Goal: Contribute content: Contribute content

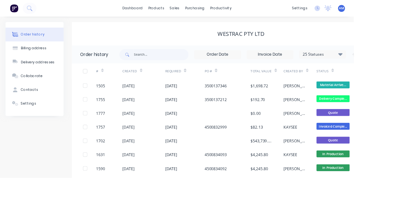
click at [184, 11] on div "products" at bounding box center [181, 10] width 25 height 10
click at [220, 35] on link "Product Catalogue" at bounding box center [213, 30] width 85 height 13
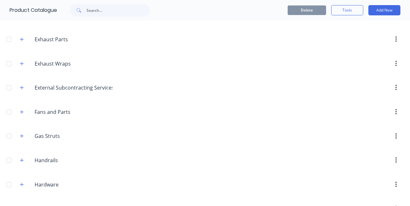
scroll to position [209, 0]
click at [22, 38] on icon "button" at bounding box center [22, 40] width 4 height 4
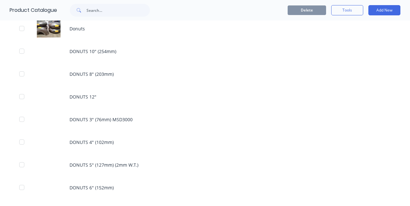
scroll to position [561, 0]
click at [109, 54] on div "DONUTS 10" (254mm)" at bounding box center [205, 52] width 410 height 23
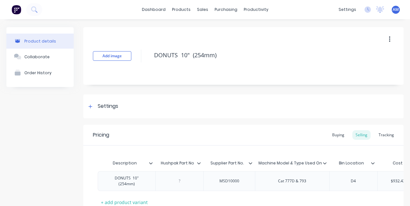
click at [113, 55] on button "Add image" at bounding box center [112, 56] width 38 height 10
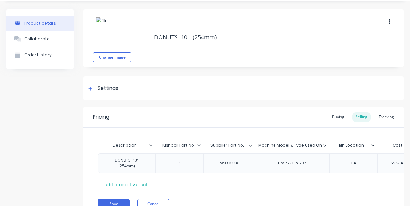
click at [103, 199] on button "Save" at bounding box center [114, 204] width 32 height 10
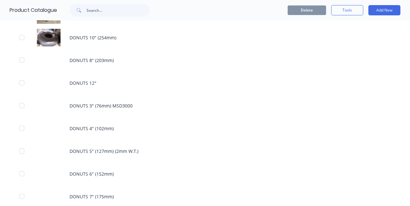
scroll to position [573, 0]
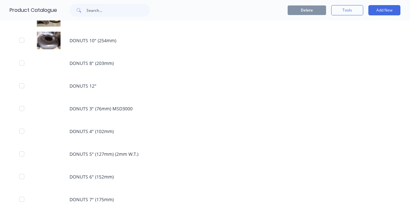
click at [112, 195] on div "DONUTS 7" (175mm)" at bounding box center [205, 199] width 410 height 23
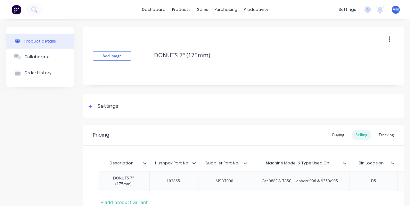
click at [113, 52] on button "Add image" at bounding box center [112, 56] width 38 height 10
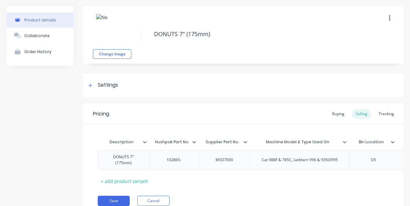
click at [105, 201] on button "Save" at bounding box center [114, 201] width 32 height 10
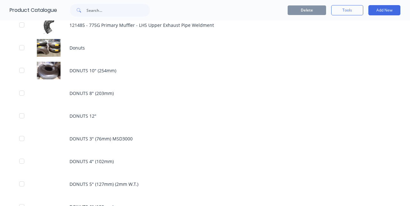
scroll to position [544, 0]
click at [89, 95] on div "DONUTS 8" (203mm)" at bounding box center [205, 92] width 410 height 23
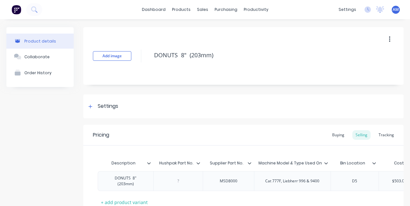
click at [115, 57] on button "Add image" at bounding box center [112, 56] width 38 height 10
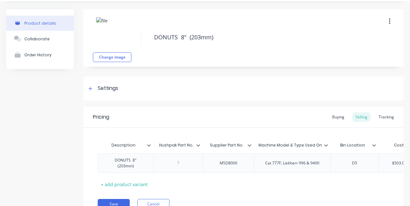
click at [110, 200] on button "Save" at bounding box center [114, 204] width 32 height 10
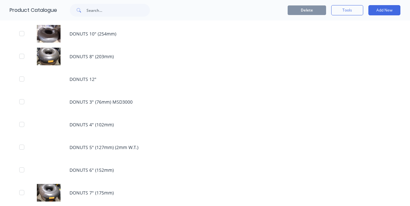
scroll to position [585, 0]
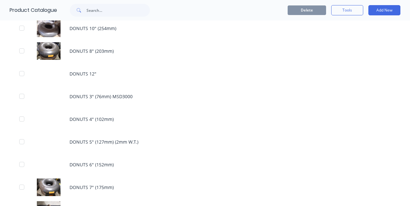
click at [77, 167] on div "DONUTS 6" (152mm)" at bounding box center [205, 165] width 410 height 23
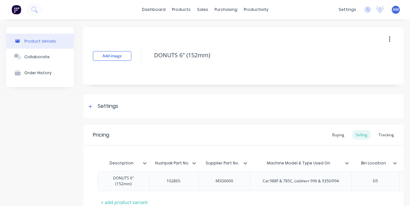
click at [114, 58] on button "Add image" at bounding box center [112, 56] width 38 height 10
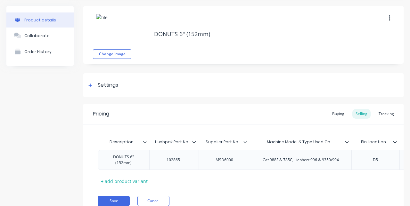
click at [110, 199] on button "Save" at bounding box center [114, 201] width 32 height 10
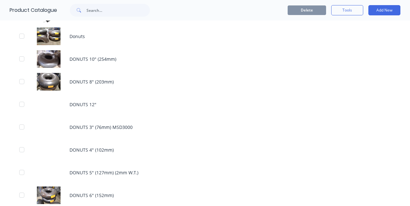
scroll to position [558, 0]
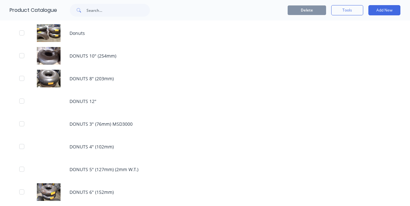
click at [82, 169] on div "DONUTS 5" (127mm) (2mm W.T.)" at bounding box center [205, 169] width 410 height 23
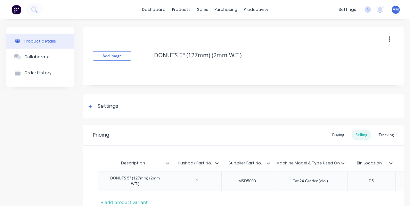
click at [120, 56] on button "Add image" at bounding box center [112, 56] width 38 height 10
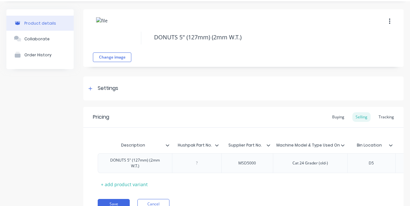
click at [110, 201] on button "Save" at bounding box center [114, 204] width 32 height 10
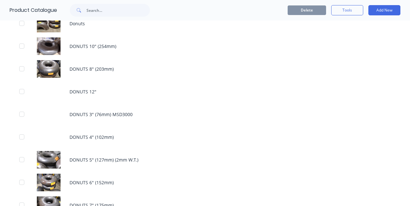
scroll to position [568, 0]
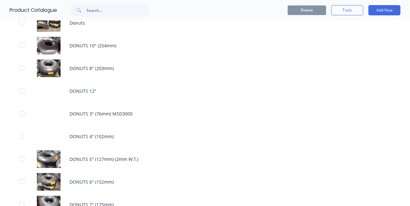
click at [69, 112] on div "DONUTS 3" (76mm) MSD3000" at bounding box center [205, 114] width 410 height 23
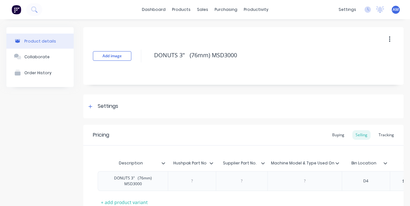
click at [113, 57] on button "Add image" at bounding box center [112, 56] width 38 height 10
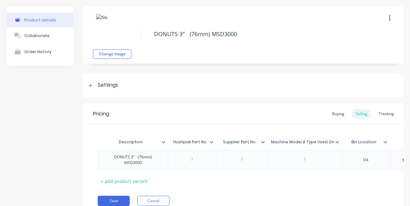
click at [111, 203] on button "Save" at bounding box center [114, 201] width 32 height 10
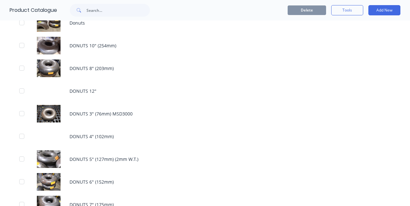
scroll to position [569, 0]
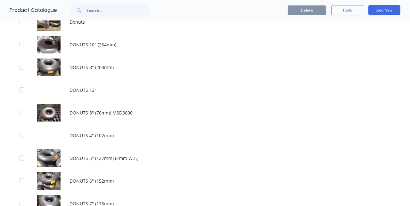
click at [293, 136] on div "DONUTS 4" (102mm)" at bounding box center [205, 135] width 410 height 23
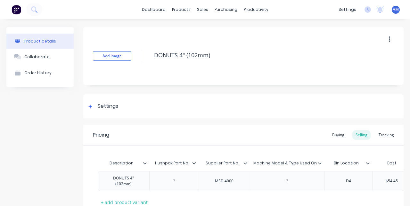
click at [115, 54] on button "Add image" at bounding box center [112, 56] width 38 height 10
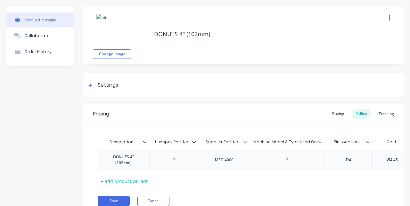
scroll to position [1, 0]
click at [106, 202] on button "Save" at bounding box center [114, 201] width 32 height 10
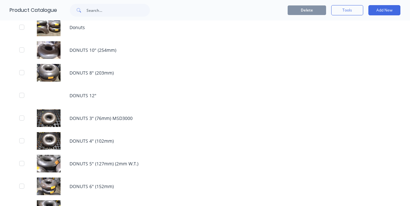
scroll to position [563, 0]
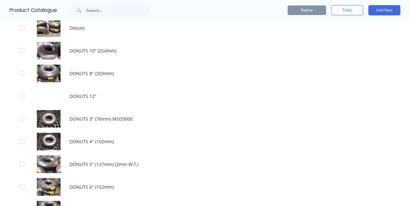
click at [311, 145] on div "DONUTS 4" (102mm)" at bounding box center [205, 141] width 410 height 23
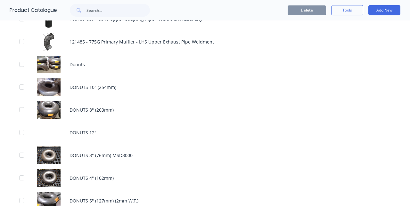
scroll to position [518, 0]
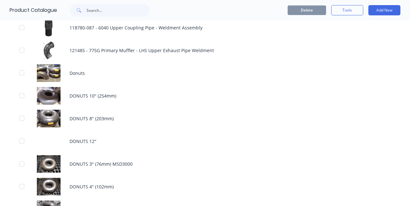
click at [79, 69] on div "Donuts" at bounding box center [205, 73] width 410 height 23
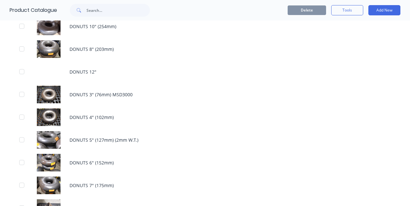
scroll to position [587, 0]
click at [94, 46] on div "DONUTS 8" (203mm)" at bounding box center [205, 49] width 410 height 23
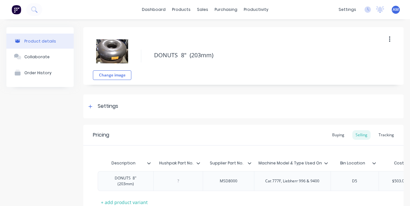
type textarea "x"
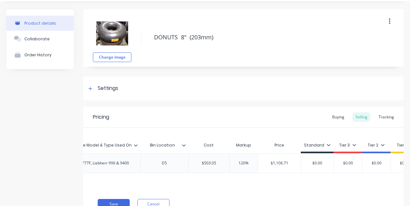
scroll to position [0, 191]
click at [392, 119] on div "Tracking" at bounding box center [387, 117] width 22 height 10
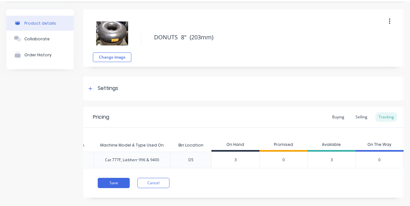
scroll to position [0, 0]
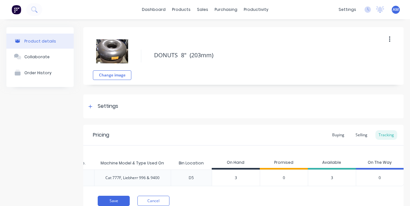
click at [339, 130] on div "Buying" at bounding box center [338, 135] width 19 height 10
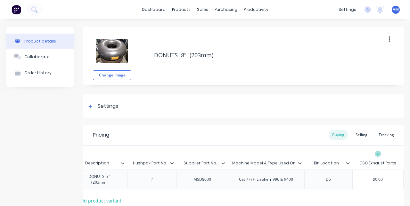
scroll to position [0, 26]
click at [389, 161] on div "CSC Exhaust Parts" at bounding box center [378, 164] width 37 height 6
